Goal: Transaction & Acquisition: Purchase product/service

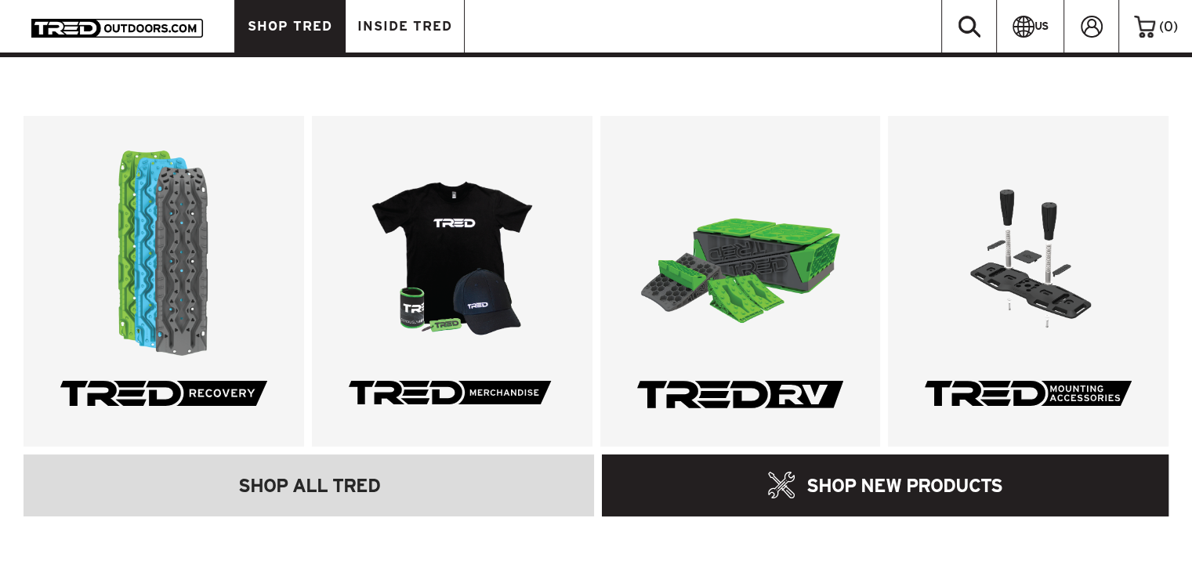
click at [299, 22] on span "SHOP TRED" at bounding box center [290, 26] width 85 height 13
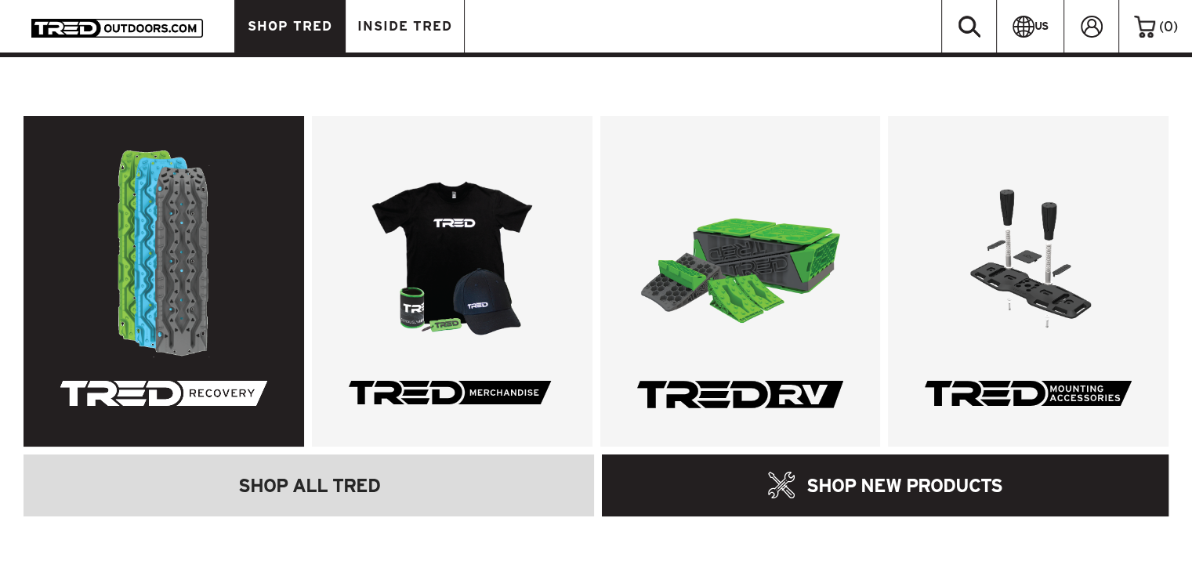
click at [159, 292] on link at bounding box center [164, 281] width 281 height 331
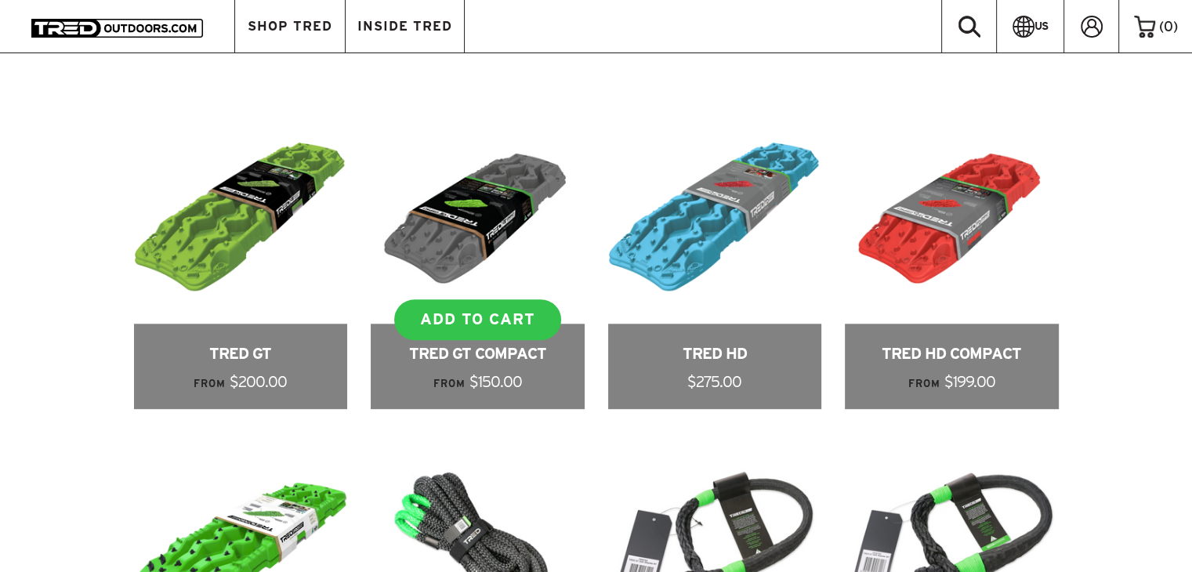
scroll to position [940, 0]
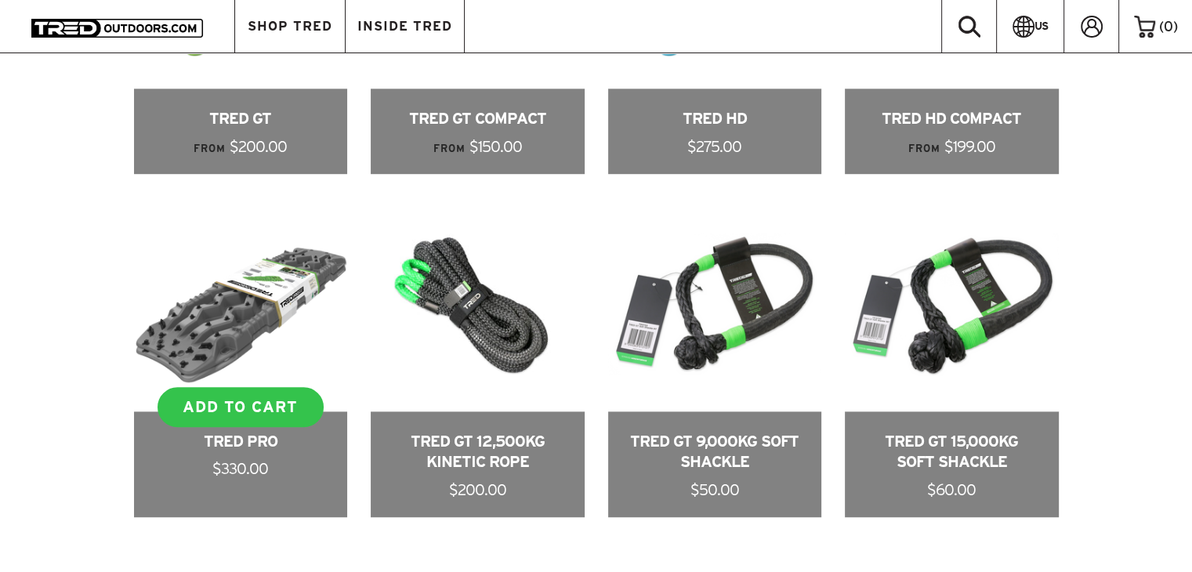
click at [239, 429] on link at bounding box center [241, 358] width 214 height 320
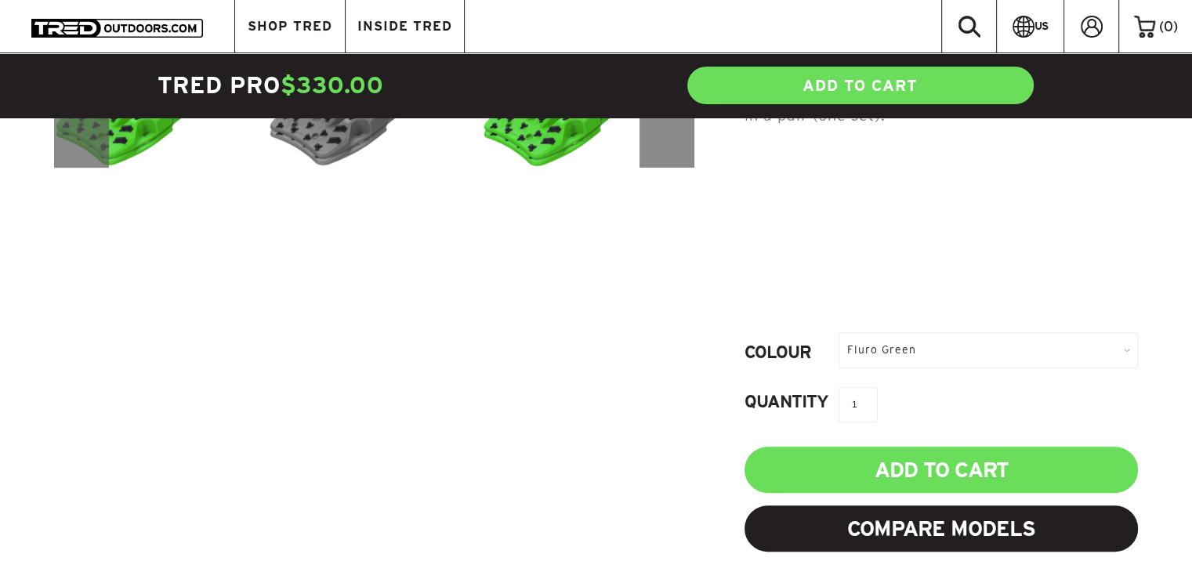
scroll to position [705, 0]
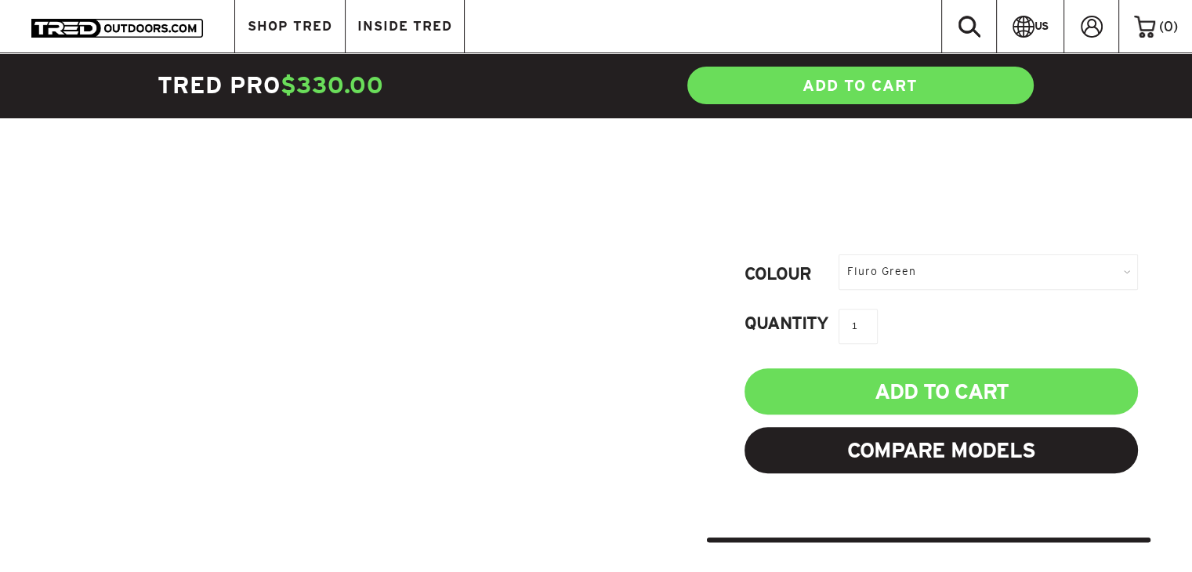
click at [928, 254] on div "Fluro Green" at bounding box center [988, 271] width 299 height 35
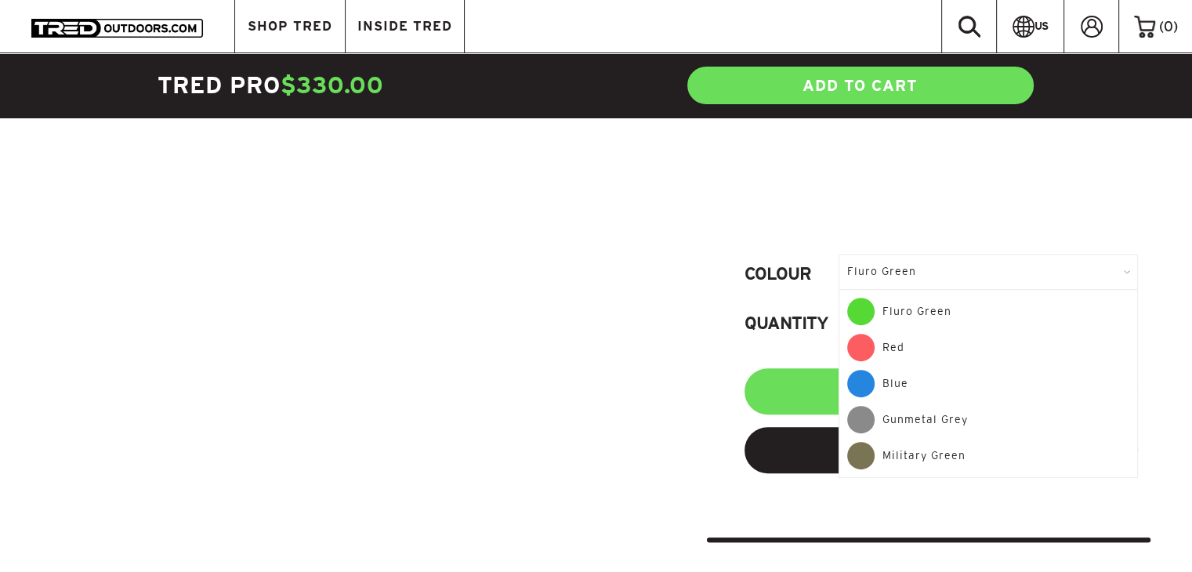
scroll to position [784, 0]
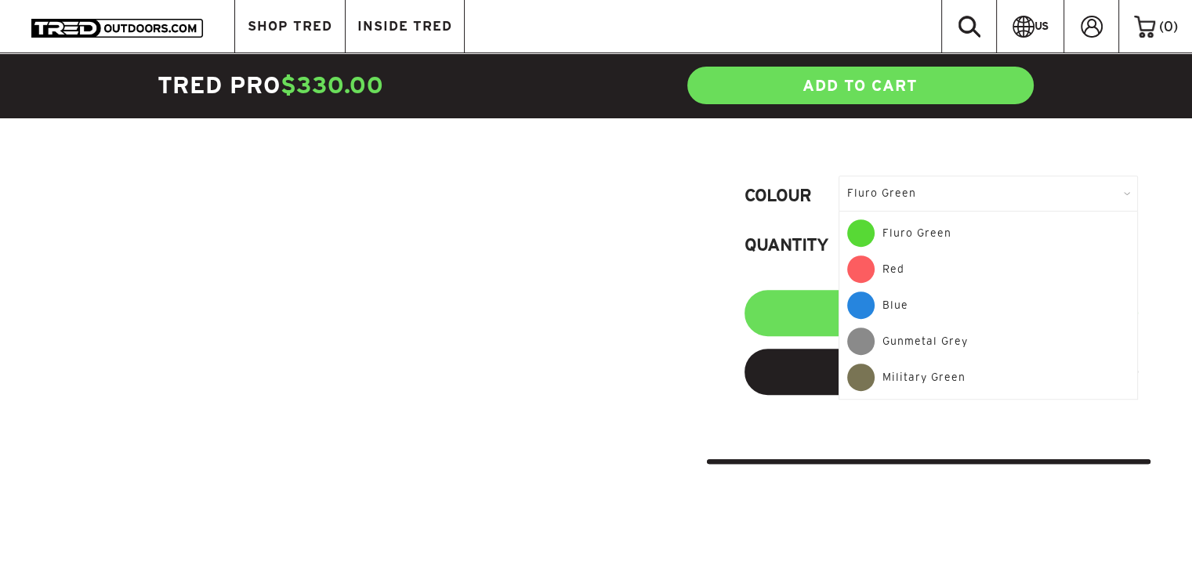
click at [904, 364] on div "Military Green" at bounding box center [988, 377] width 282 height 27
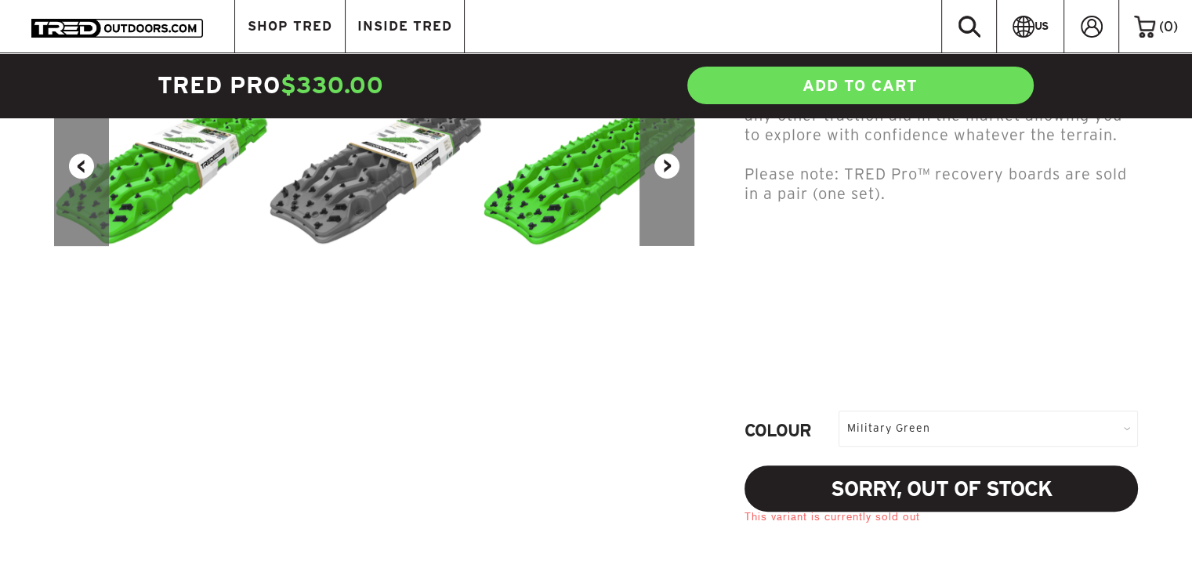
scroll to position [627, 0]
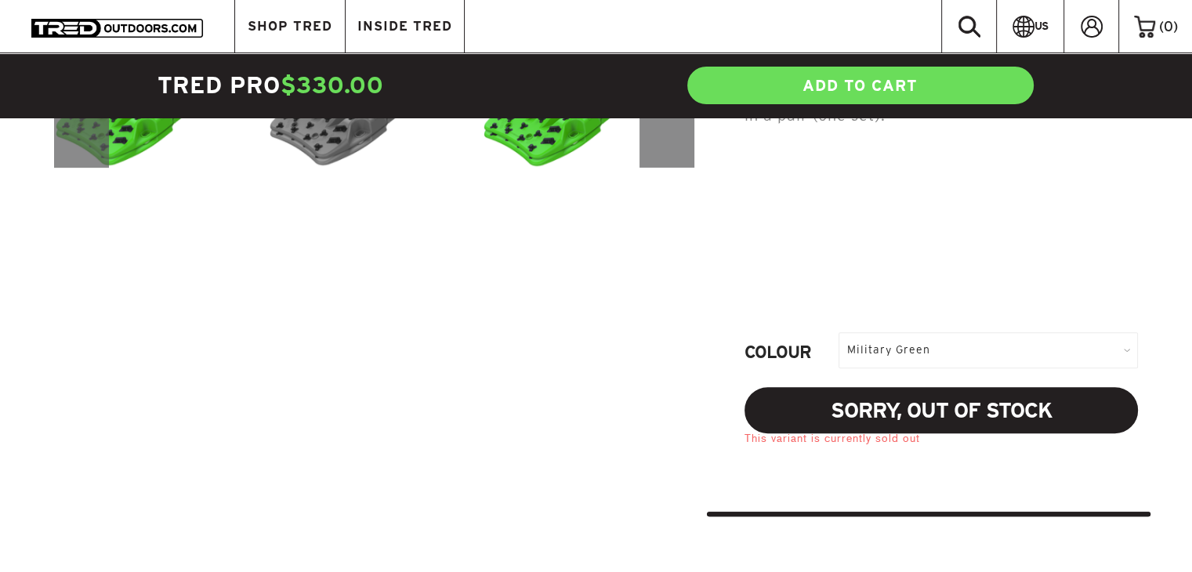
click at [884, 332] on div "Military Green" at bounding box center [988, 349] width 299 height 35
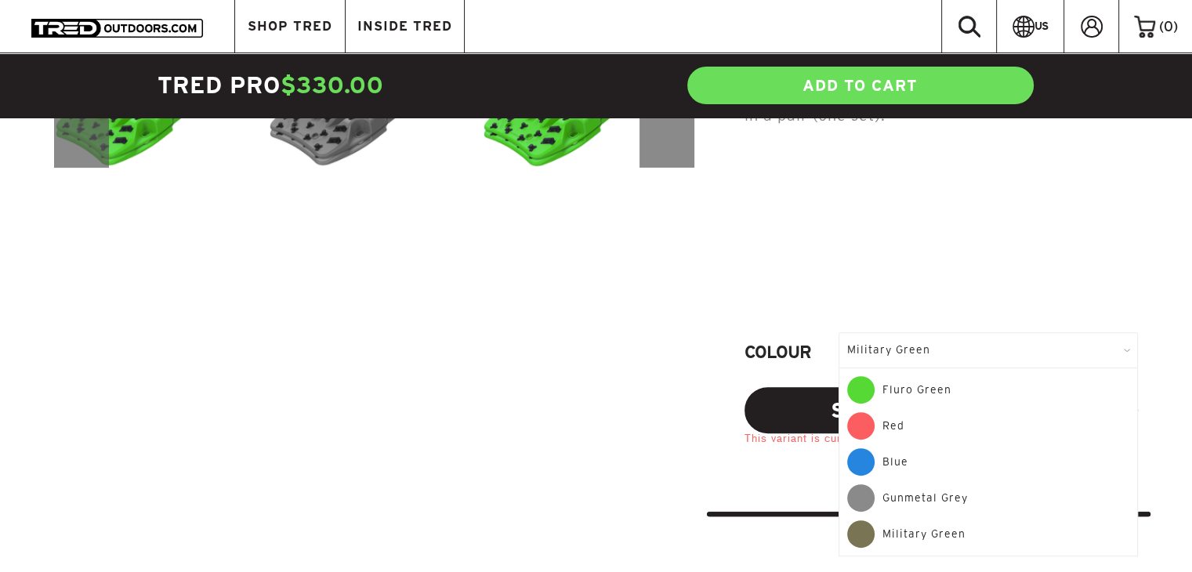
click at [876, 484] on div "Gunmetal Grey" at bounding box center [988, 502] width 282 height 36
